Goal: Information Seeking & Learning: Learn about a topic

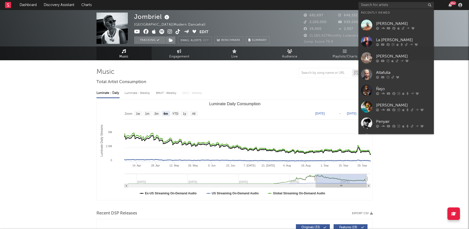
select select "6m"
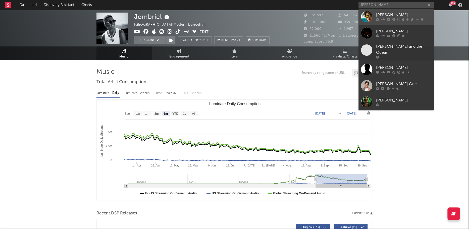
type input "[PERSON_NAME]"
click at [370, 16] on div at bounding box center [366, 16] width 11 height 11
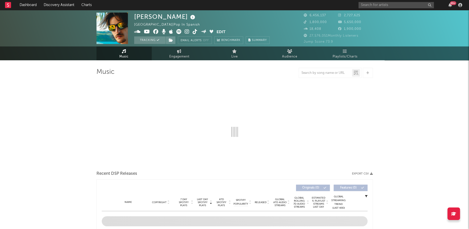
select select "6m"
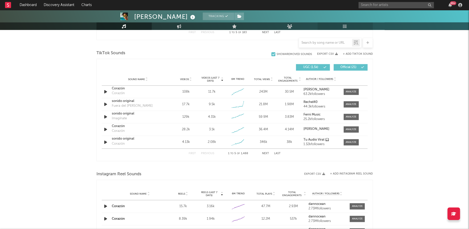
scroll to position [324, 0]
click at [350, 91] on div at bounding box center [351, 92] width 11 height 4
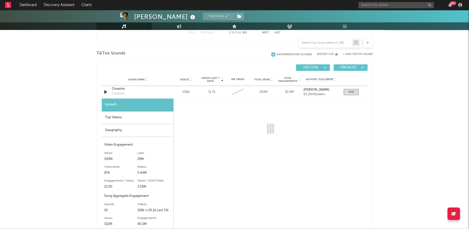
select select "1w"
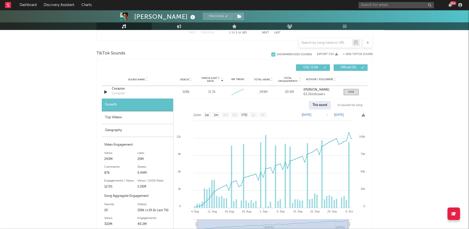
click at [119, 114] on div "Top Videos" at bounding box center [137, 117] width 71 height 13
